Goal: Transaction & Acquisition: Purchase product/service

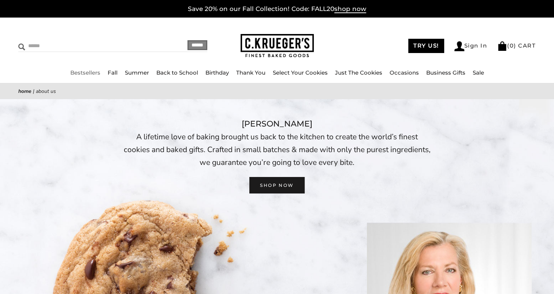
click at [38, 48] on input "Search" at bounding box center [79, 45] width 123 height 11
type input "**********"
click at [187, 40] on input "******" at bounding box center [197, 45] width 20 height 10
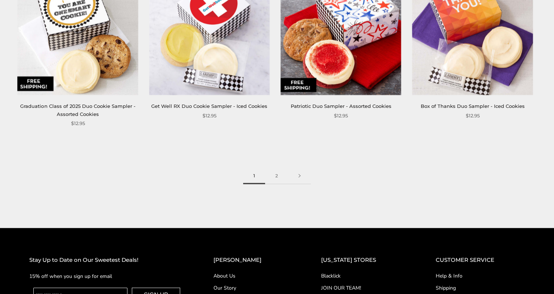
scroll to position [1521, 0]
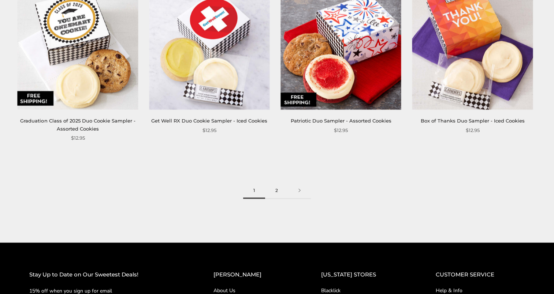
click at [278, 192] on link "2" at bounding box center [276, 191] width 23 height 16
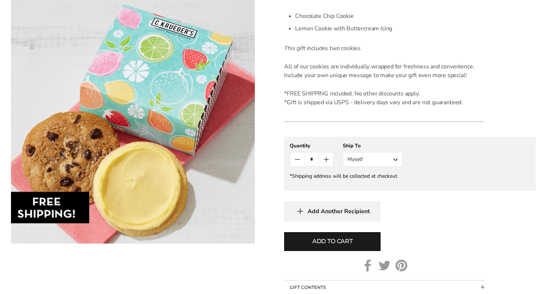
scroll to position [220, 0]
click at [390, 160] on button "Myself" at bounding box center [372, 160] width 60 height 15
click at [378, 188] on button "Other Recipient" at bounding box center [372, 186] width 59 height 13
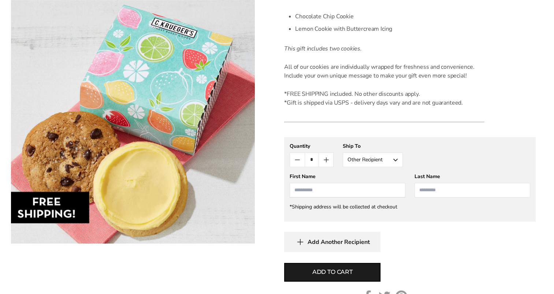
click at [378, 188] on input "First Name" at bounding box center [347, 190] width 116 height 15
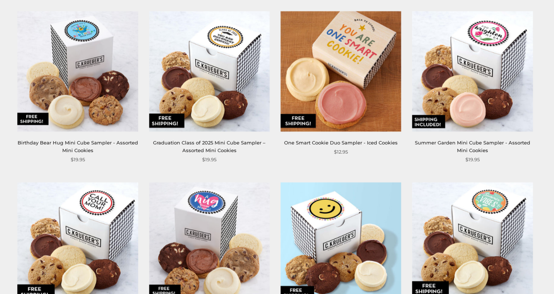
scroll to position [1165, 0]
click at [351, 84] on img at bounding box center [340, 71] width 120 height 120
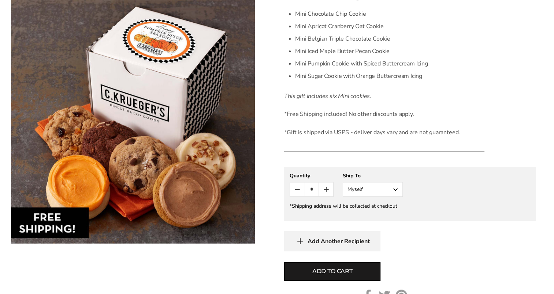
scroll to position [238, 0]
